Goal: Task Accomplishment & Management: Manage account settings

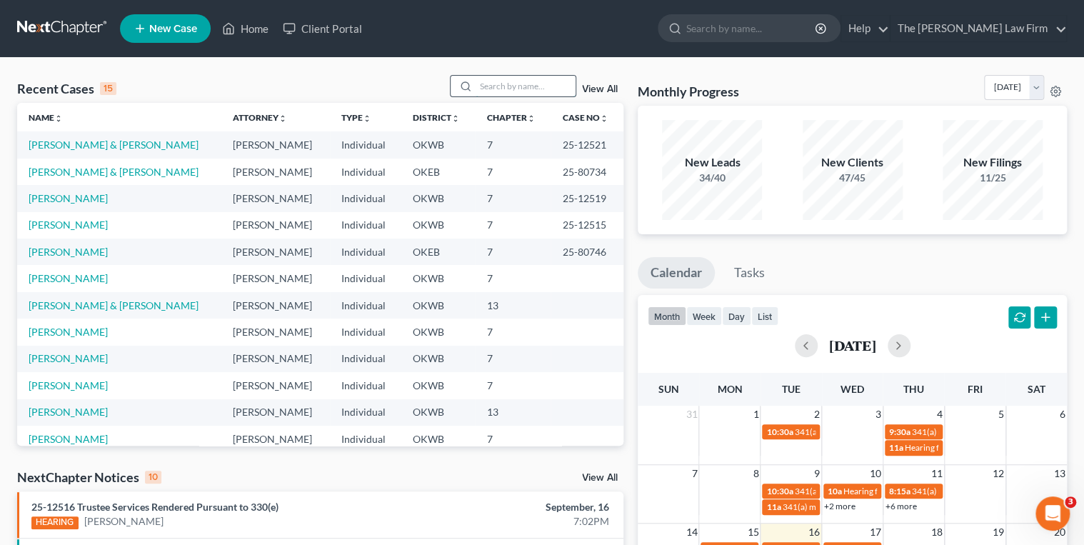
click at [498, 79] on input "search" at bounding box center [525, 86] width 100 height 21
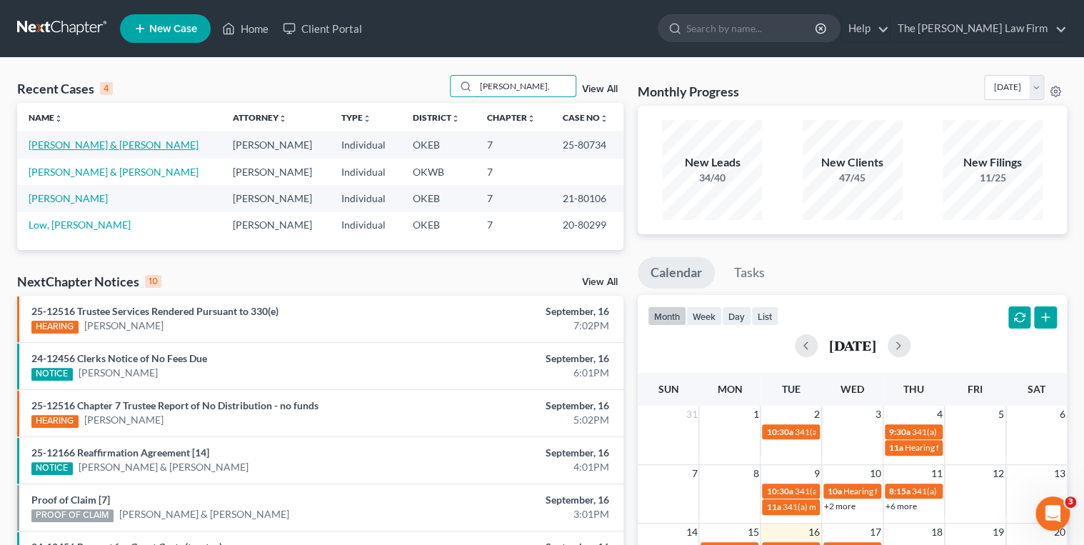
type input "[PERSON_NAME],"
click at [111, 145] on link "[PERSON_NAME] & [PERSON_NAME]" at bounding box center [114, 144] width 170 height 12
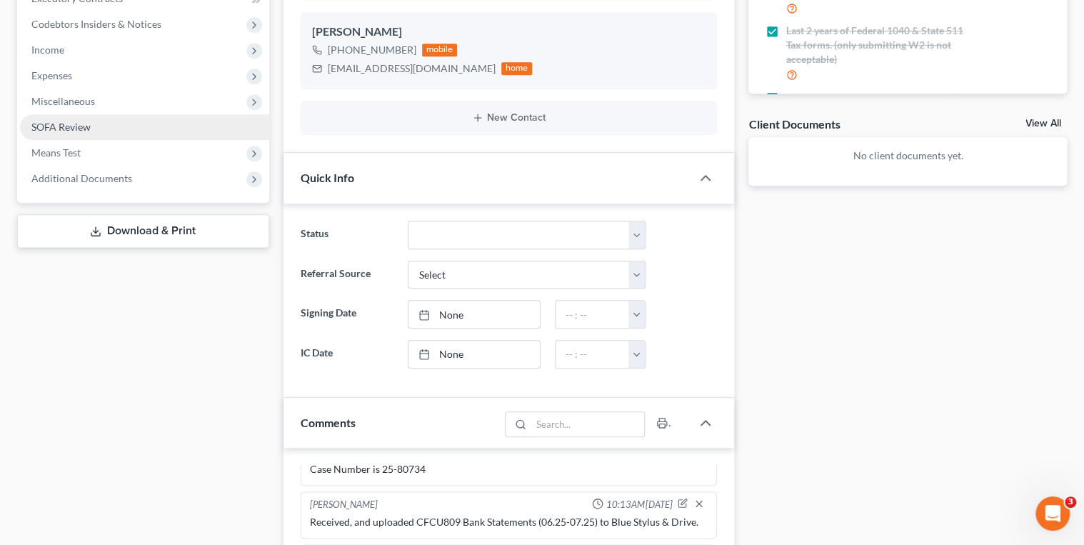
scroll to position [322, 0]
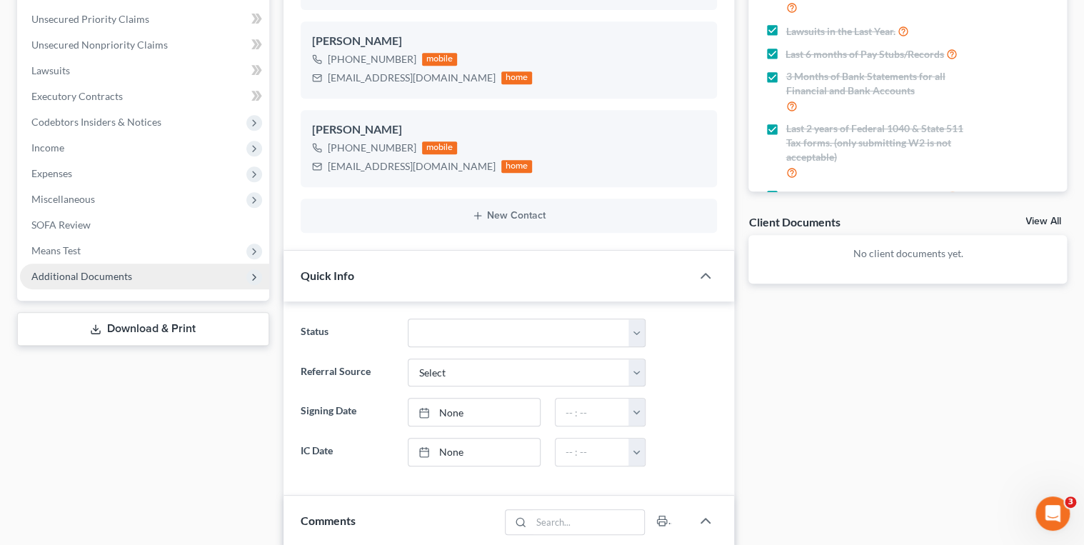
click at [99, 271] on span "Additional Documents" at bounding box center [81, 276] width 101 height 12
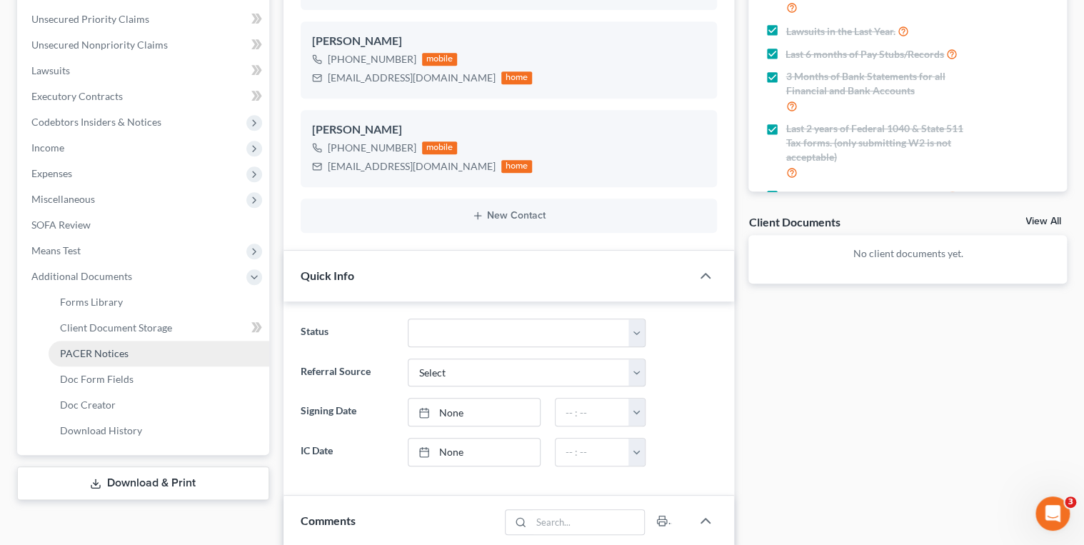
click at [100, 354] on span "PACER Notices" at bounding box center [94, 353] width 69 height 12
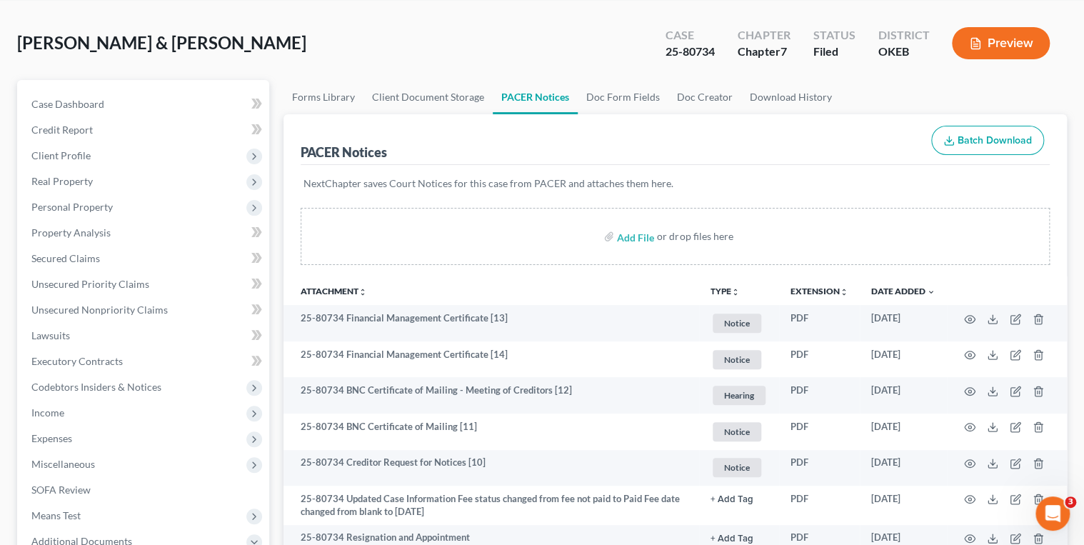
scroll to position [514, 0]
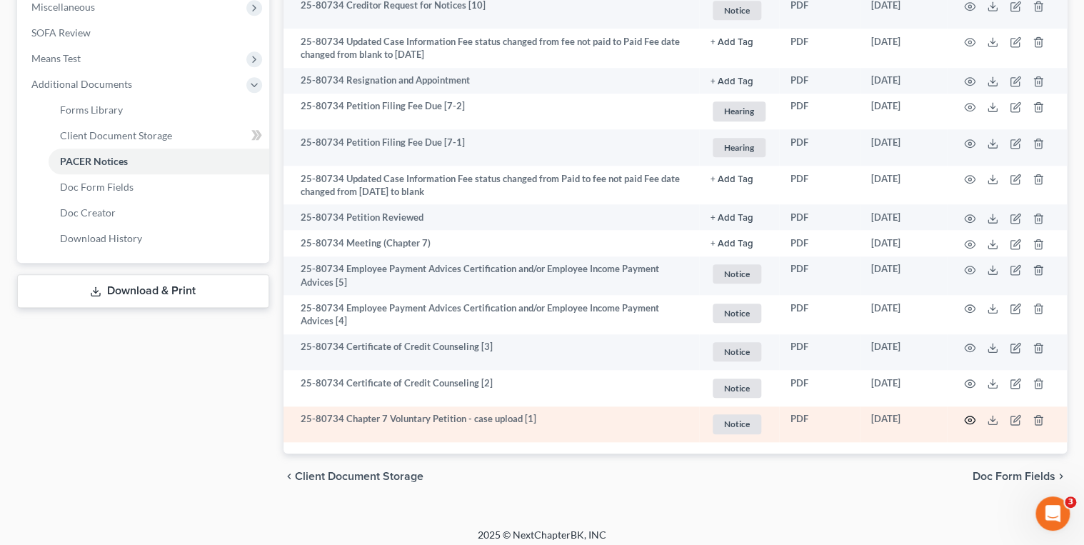
click at [969, 419] on circle "button" at bounding box center [969, 419] width 3 height 3
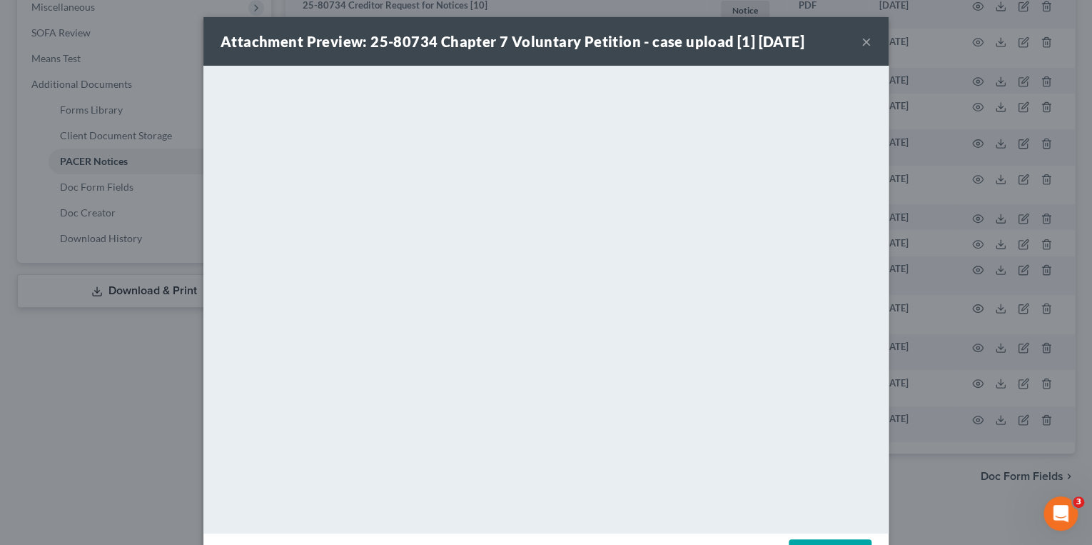
click at [863, 44] on button "×" at bounding box center [867, 41] width 10 height 17
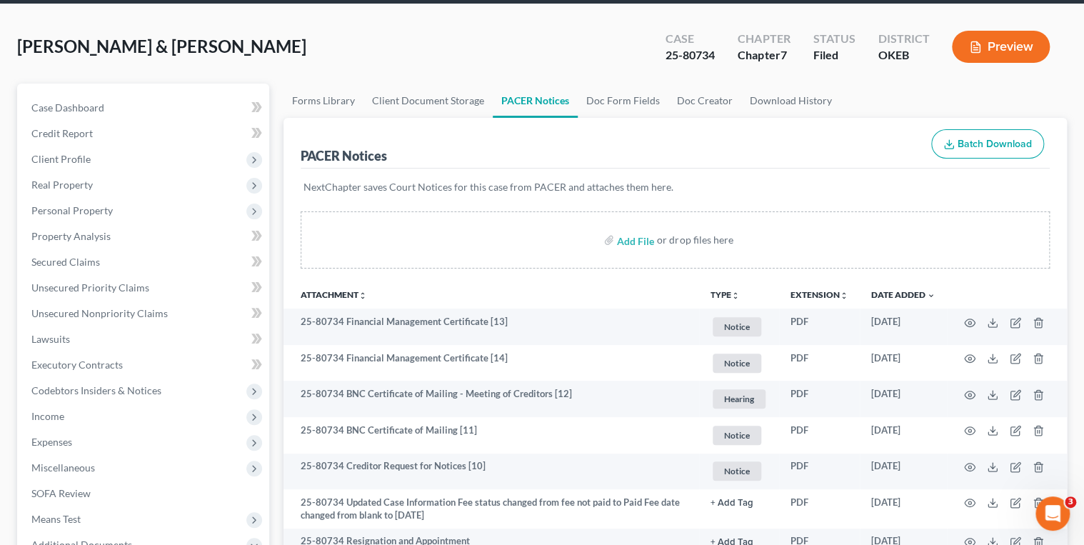
scroll to position [0, 0]
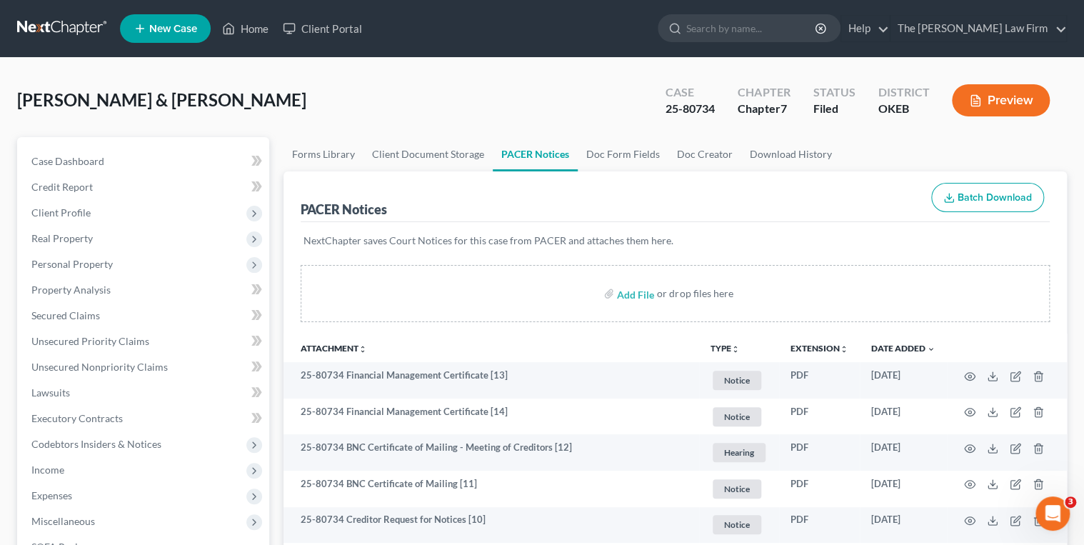
click at [687, 106] on div "25-80734" at bounding box center [689, 109] width 49 height 16
copy div "25-80734"
click at [106, 163] on link "Case Dashboard" at bounding box center [144, 161] width 249 height 26
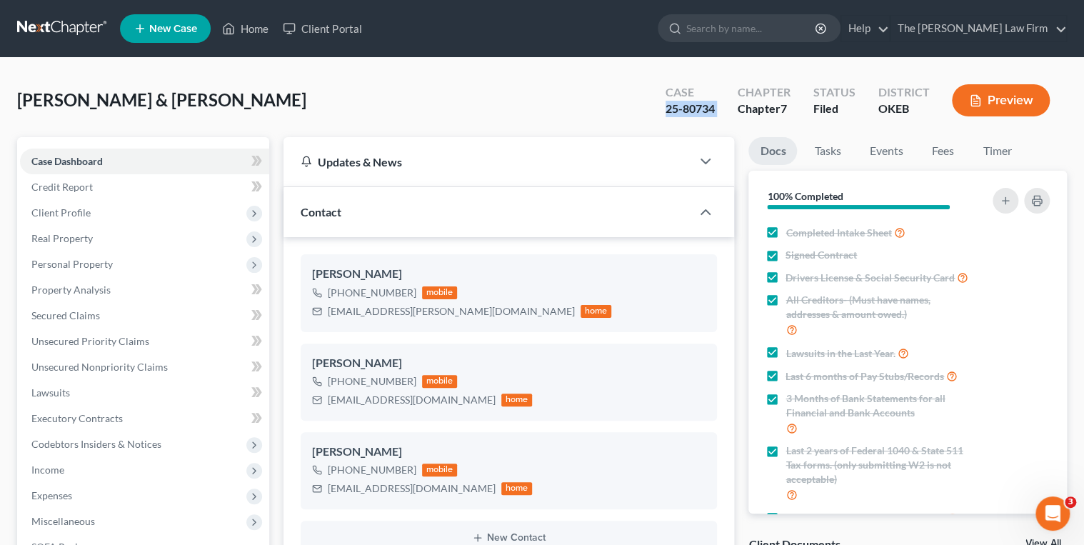
scroll to position [1134, 0]
click at [897, 149] on link "Events" at bounding box center [885, 151] width 56 height 28
